Goal: Check status: Check status

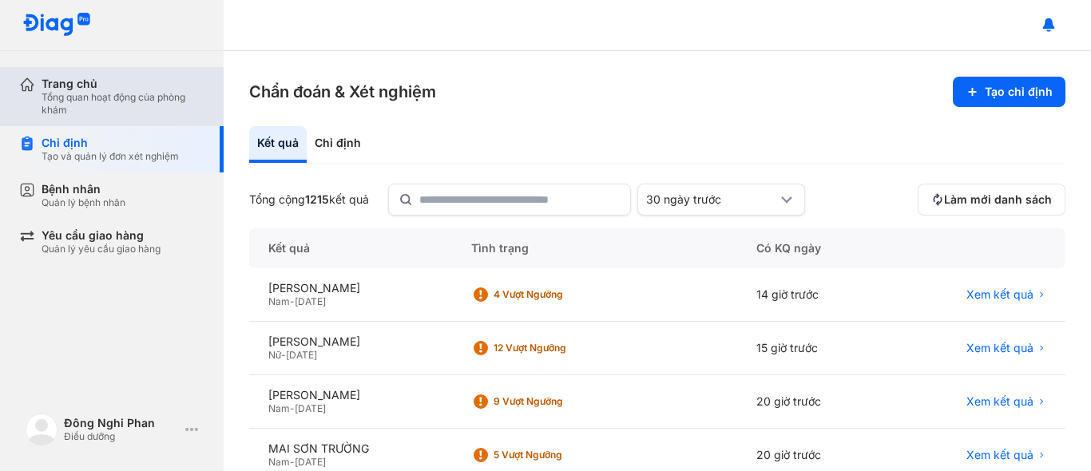
scroll to position [240, 0]
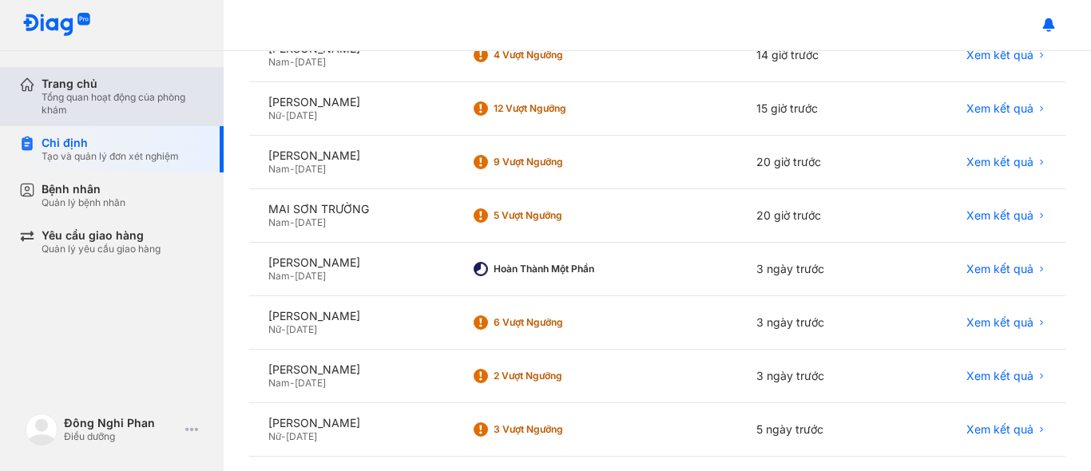
click at [75, 85] on div "Trang chủ" at bounding box center [123, 84] width 163 height 14
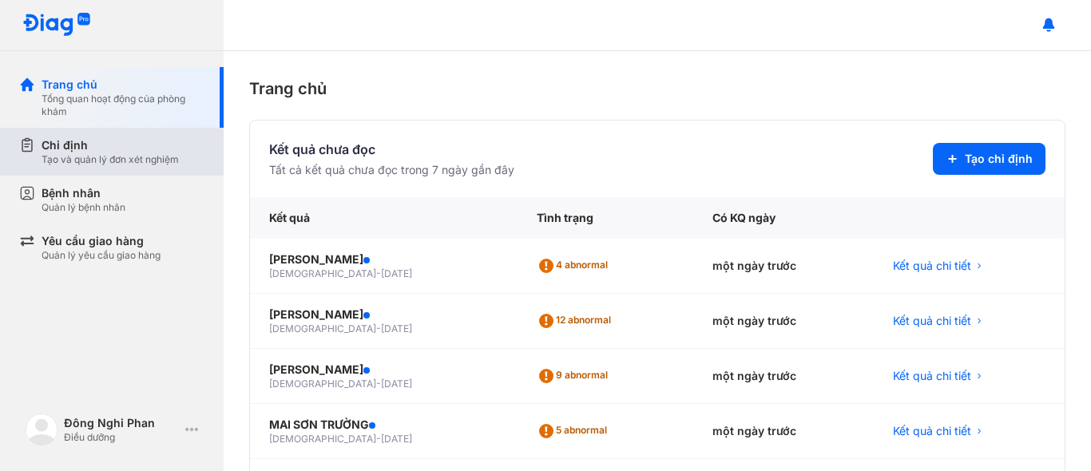
click at [77, 142] on div "Chỉ định" at bounding box center [110, 145] width 137 height 16
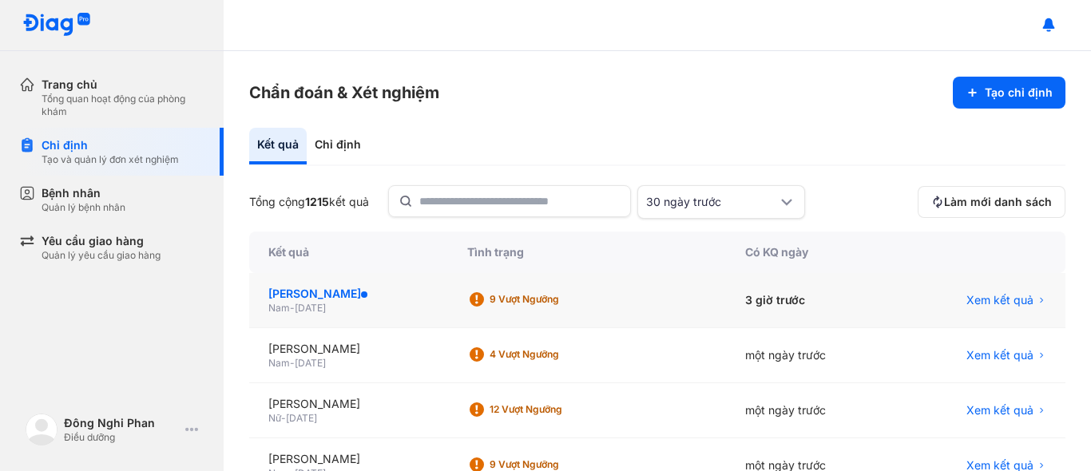
click at [335, 297] on div "[PERSON_NAME]" at bounding box center [348, 294] width 160 height 16
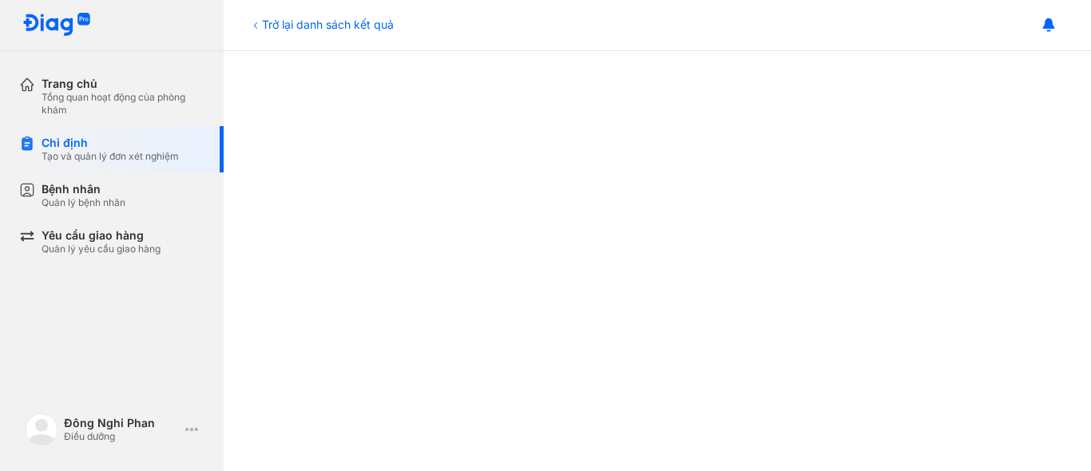
scroll to position [817, 0]
